Goal: Information Seeking & Learning: Find specific page/section

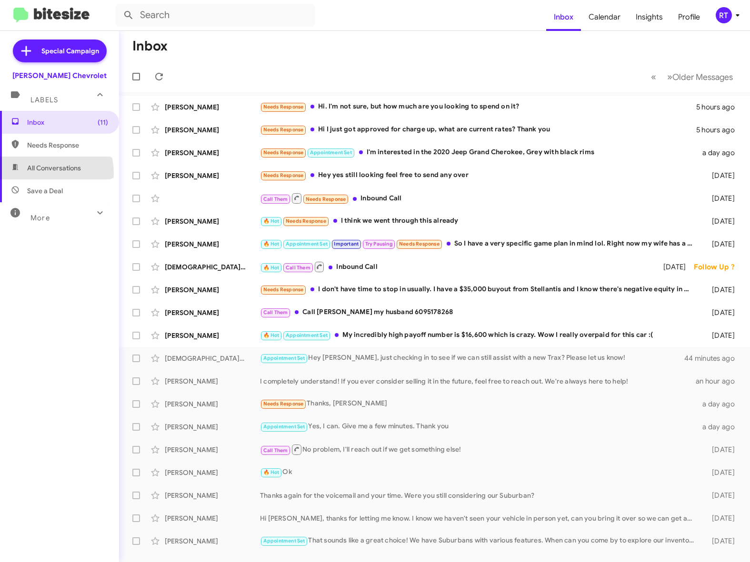
click at [41, 173] on span "All Conversations" at bounding box center [59, 168] width 119 height 23
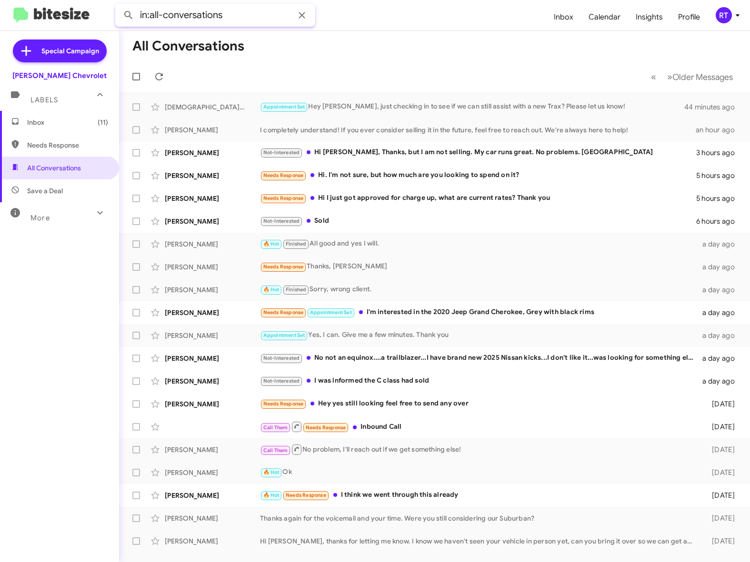
click at [187, 19] on input "in:all-conversations" at bounding box center [215, 15] width 200 height 23
click at [231, 17] on input "in:all-conversations" at bounding box center [215, 15] width 200 height 23
type input "i"
click at [119, 6] on button at bounding box center [128, 15] width 19 height 19
type input "[PERSON_NAME]"
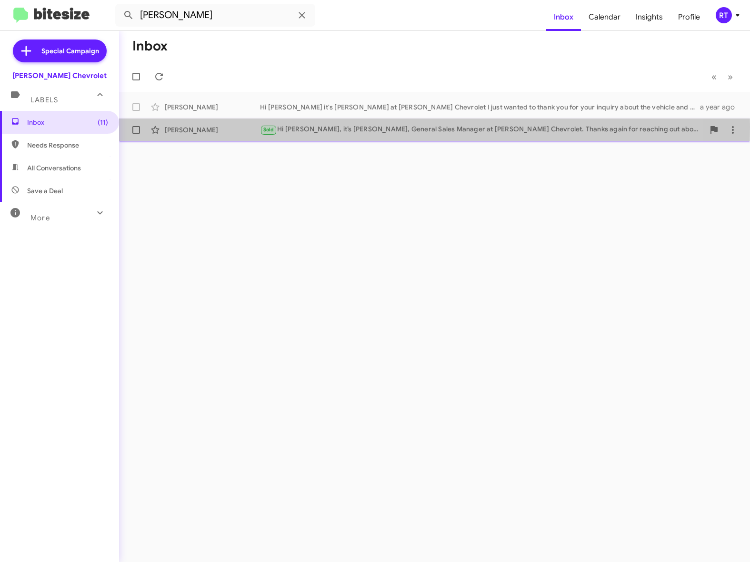
click at [182, 127] on div "[PERSON_NAME]" at bounding box center [212, 130] width 95 height 10
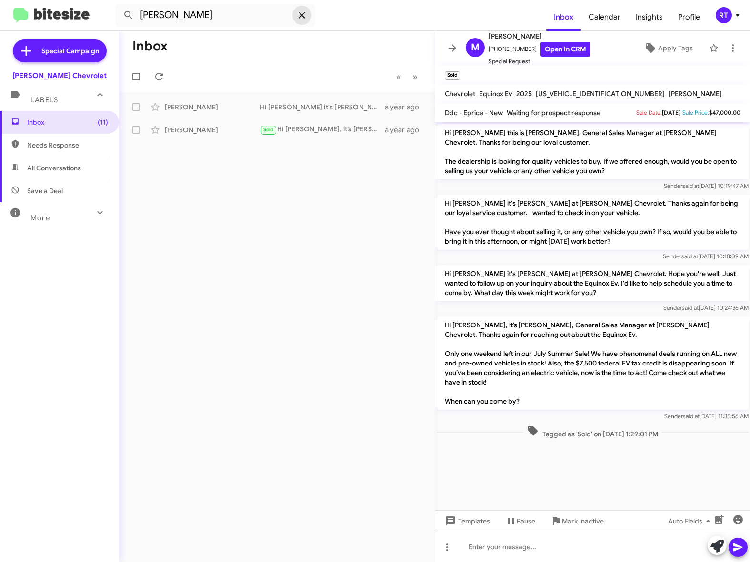
click at [300, 13] on icon at bounding box center [302, 15] width 6 height 6
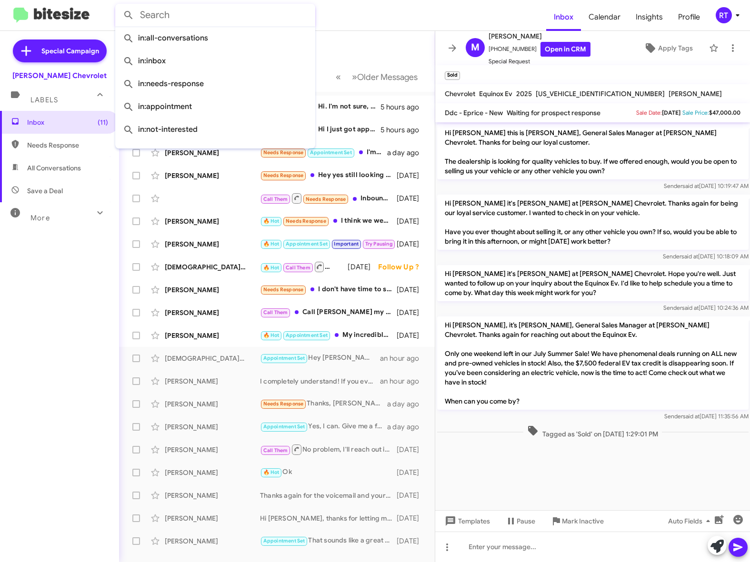
click at [51, 281] on div "Inbox (11) Needs Response All Conversations Save a Deal More Important 🔥 Hot Ap…" at bounding box center [59, 280] width 119 height 338
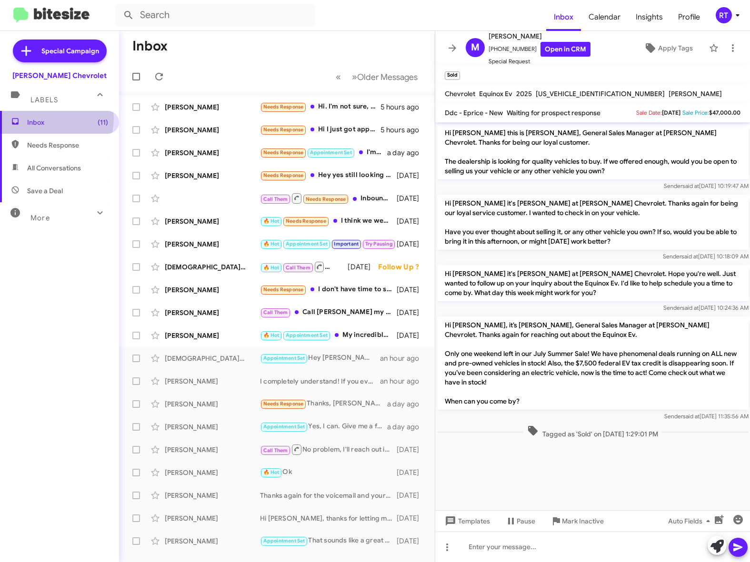
click at [43, 118] on span "Inbox (11)" at bounding box center [67, 123] width 81 height 10
